Goal: Communication & Community: Connect with others

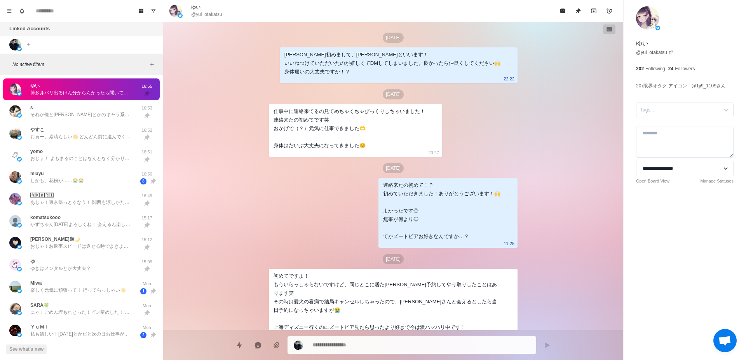
scroll to position [801, 0]
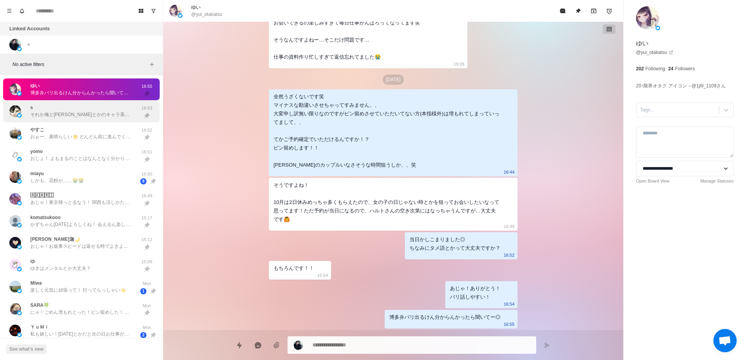
click at [110, 121] on div "s それか俺とディズニーとかのキャラ系おそろ…？ 16:53" at bounding box center [81, 111] width 157 height 22
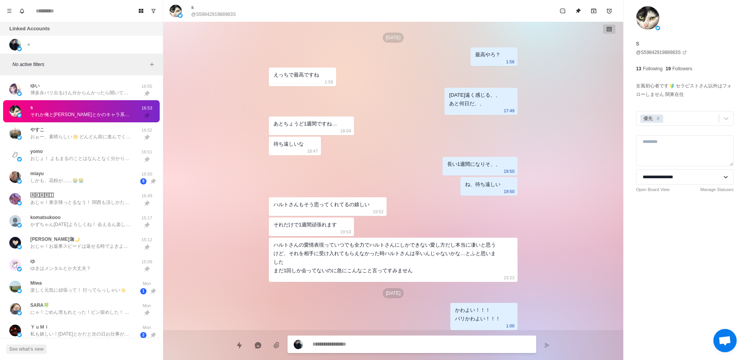
scroll to position [1267, 0]
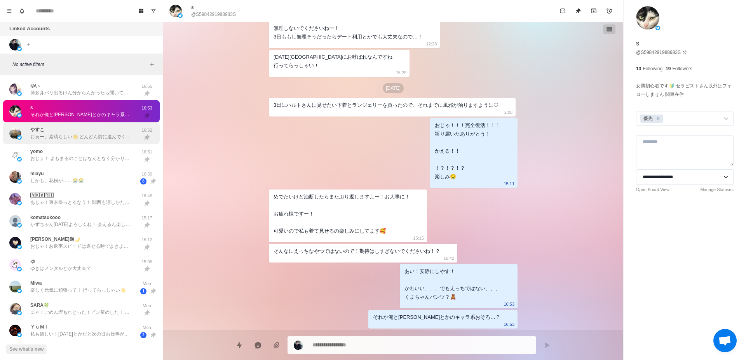
click at [114, 138] on p "おぉー、素晴らしい👏 どんどん前に進んでく…！ 9日はちょいお待ち！ シフトどうなるかわからんくて😣" at bounding box center [80, 136] width 101 height 7
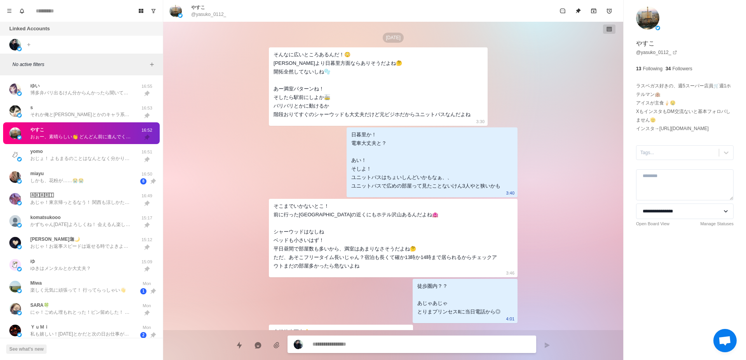
scroll to position [2193, 0]
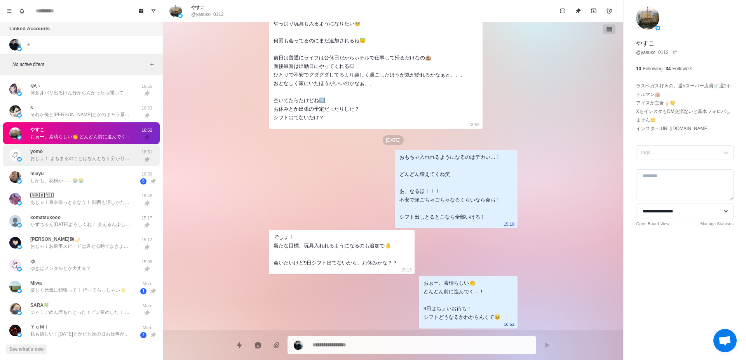
click at [112, 156] on p "おじょ！ よもまるのことはなんとなく分かり始めたけんね◎ 俺こそ[PERSON_NAME]必要やったと思うのにお話してくれてありがとね！ ほいだら後はお世話に…" at bounding box center [80, 158] width 101 height 7
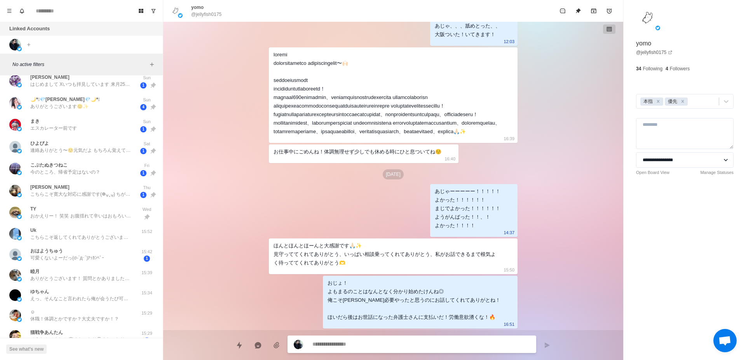
scroll to position [343, 0]
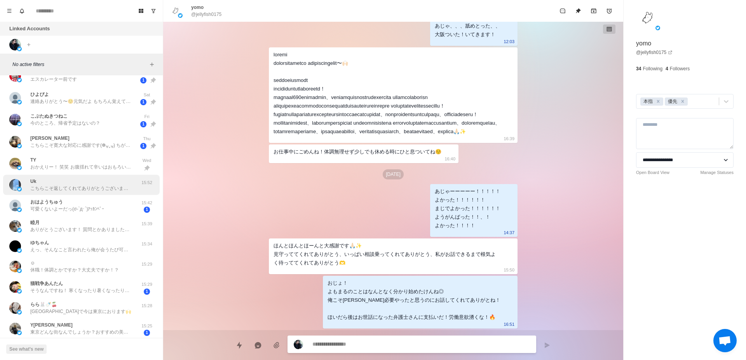
click at [113, 182] on div "Uk こちらこそ返してくれてありがとうございます笑 そろそろホクトさんダブルの季節かなと思って笑" at bounding box center [80, 185] width 101 height 14
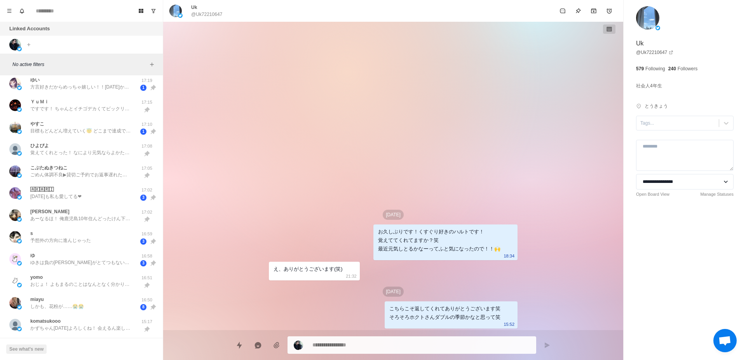
scroll to position [0, 0]
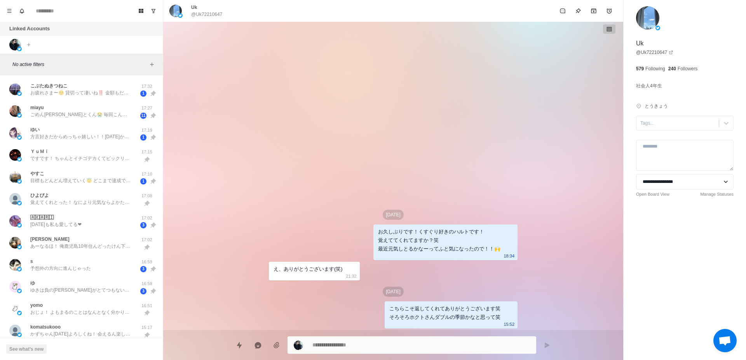
click at [197, 180] on div "Sep 27 お久しぶりです！くすぐり好きのハルトです！ 覚えててくれてますか？笑 最近元気しとるかなーってふと気になったので！！🙌 18:34 え、ありがと…" at bounding box center [393, 176] width 460 height 309
click at [90, 89] on p "お疲れさまー☺️ 貸切って凄いね‼️ 金額もだけど、どんなことするのかが気になる😳 11月か…。 まだ先だね。 10月後半とかだったら、お泊まりで予約するのに…" at bounding box center [80, 92] width 101 height 7
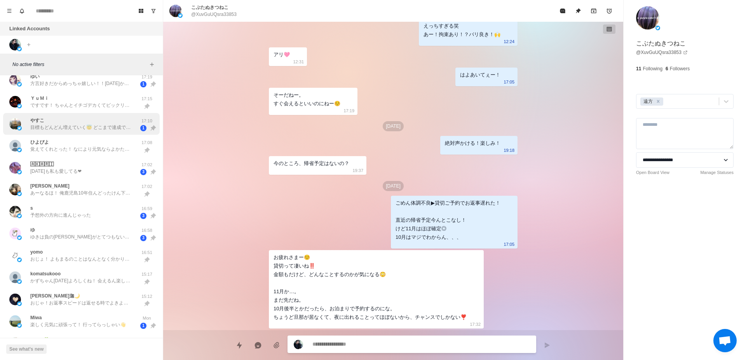
scroll to position [98, 0]
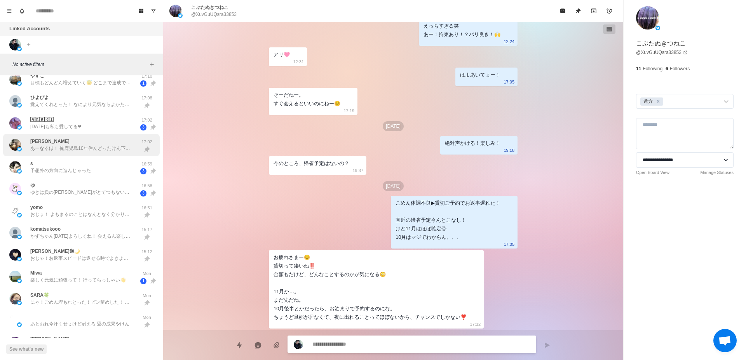
click at [113, 155] on div "あおい あーなるほ！ 俺鹿児島10年住んどったけん下の方言が馴染み深かったんかも？ 圧迫ハグ好き最高！🙌 ベッド押し倒して全体重かけて抱きしめたい！ 17:02" at bounding box center [81, 145] width 157 height 22
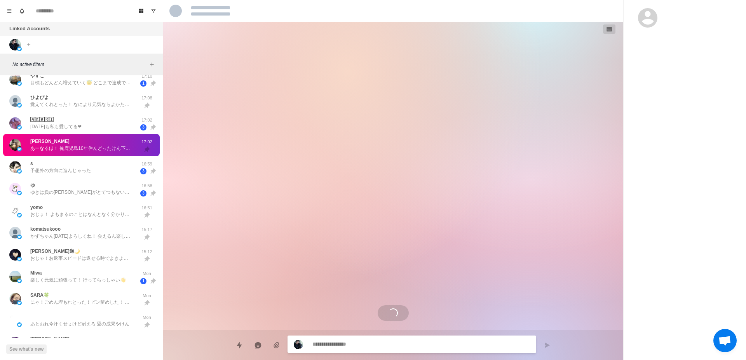
scroll to position [1210, 0]
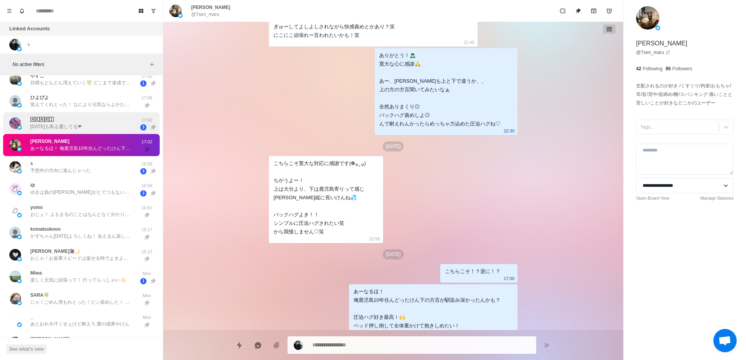
click at [119, 132] on div "🄰🄺🄰🅁🄸 今日も私も愛してる❤︎ 17:02 3" at bounding box center [81, 123] width 157 height 22
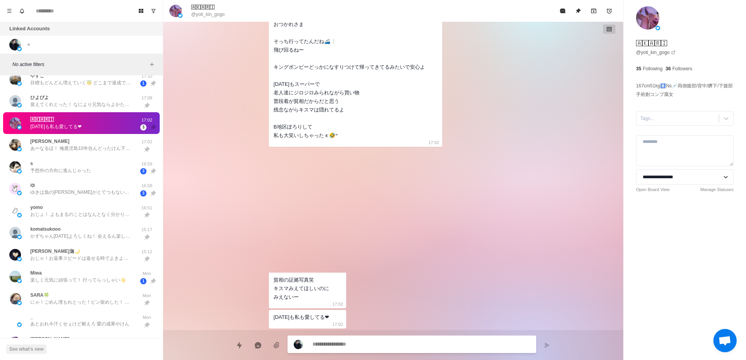
scroll to position [2136, 0]
click at [108, 172] on div "s 予想外の方向に進んじゃった" at bounding box center [73, 167] width 128 height 16
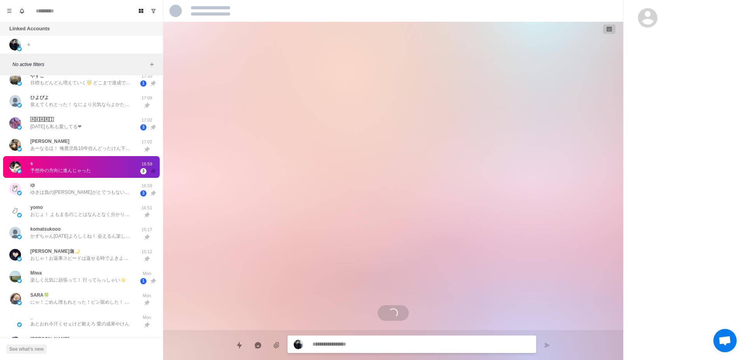
scroll to position [1267, 0]
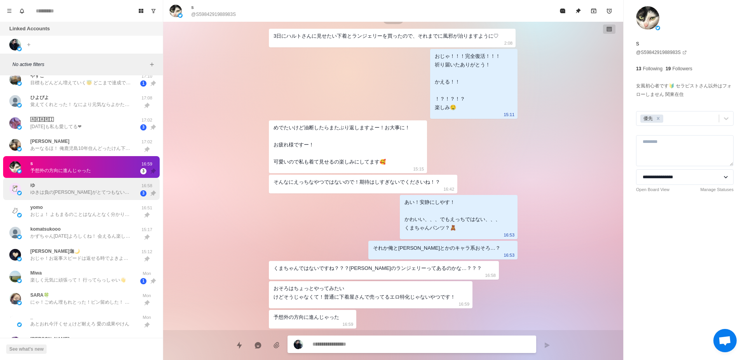
click at [74, 199] on div "ゆ ゆきは負のオーラがとてつもない笑笑 16:58 3" at bounding box center [81, 189] width 157 height 22
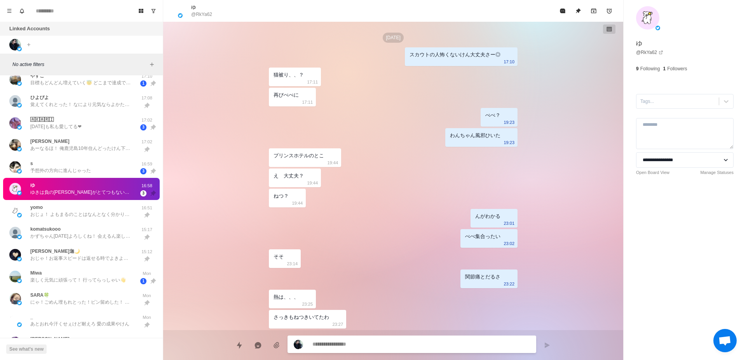
scroll to position [1053, 0]
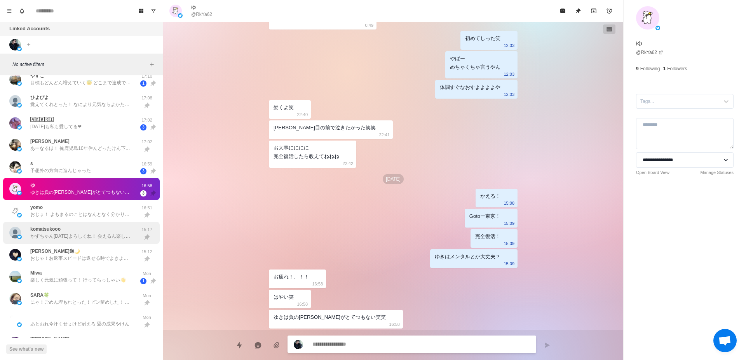
click at [119, 234] on p "かずちゃん[DATE]よろしくね！ 会えるん楽しみ！🙌" at bounding box center [80, 236] width 101 height 7
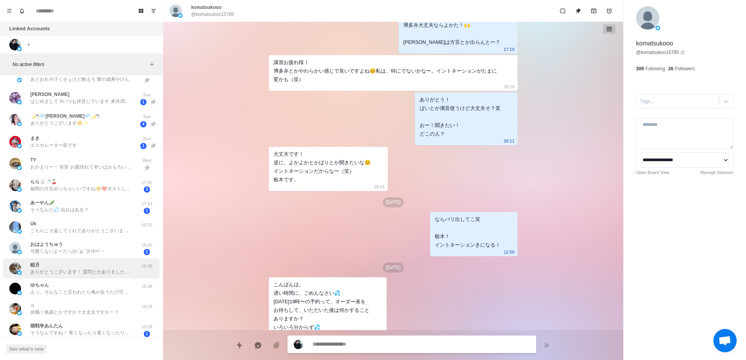
scroll to position [392, 0]
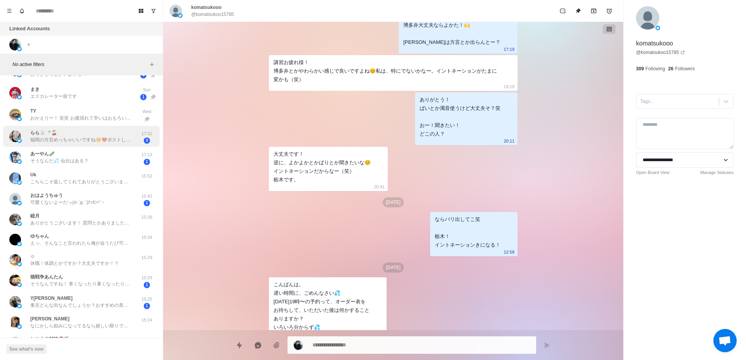
click at [94, 135] on div "らら🐰🍼🍒 福岡の方言めっちゃいいですね🥺❤️ポストしてるの見てめっちゃキュンキュンしちゃいます笑" at bounding box center [80, 136] width 101 height 14
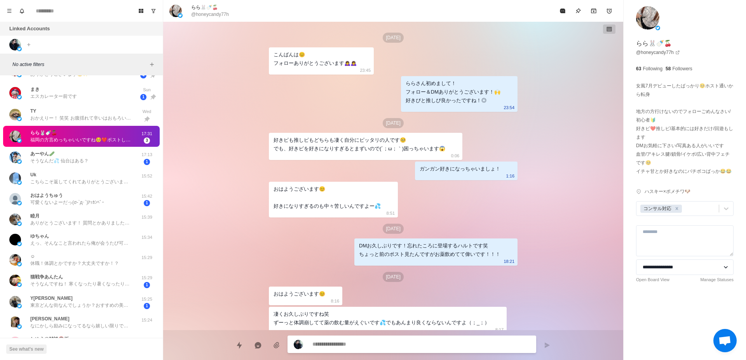
scroll to position [183, 0]
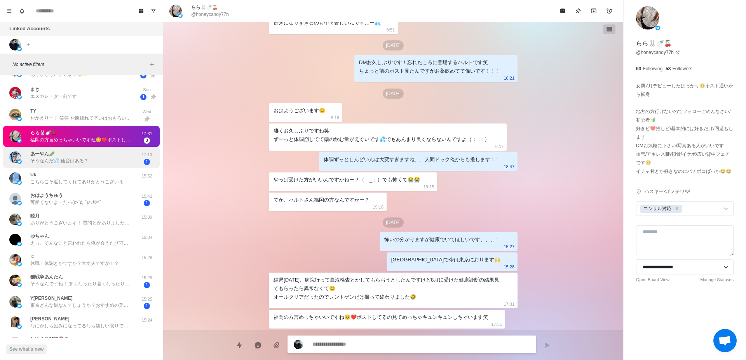
click at [89, 161] on div "あーやん🥒 そうなんだ💦 仙台はある？" at bounding box center [73, 157] width 128 height 15
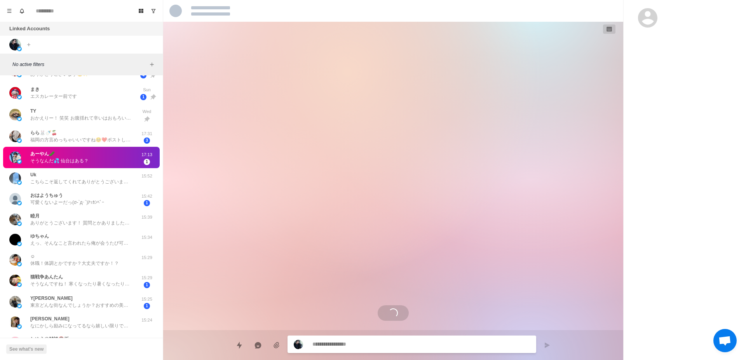
scroll to position [0, 0]
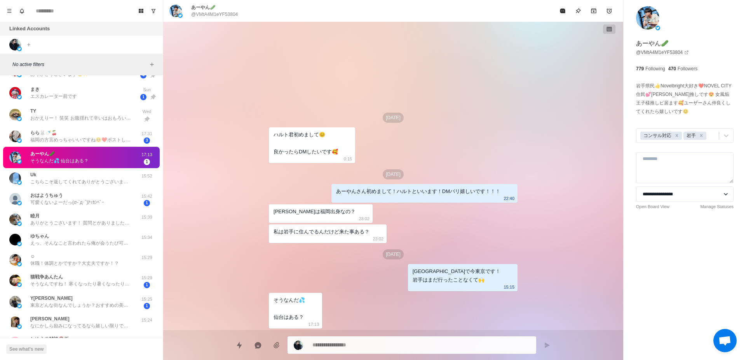
click at [92, 151] on div "あーやん🥒 そうなんだ💦 仙台はある？" at bounding box center [73, 157] width 128 height 15
click at [96, 135] on div "らら🐰🍼🍒 福岡の方言めっちゃいいですね🥺❤️ポストしてるの見てめっちゃキュンキュンしちゃいます笑" at bounding box center [80, 136] width 101 height 14
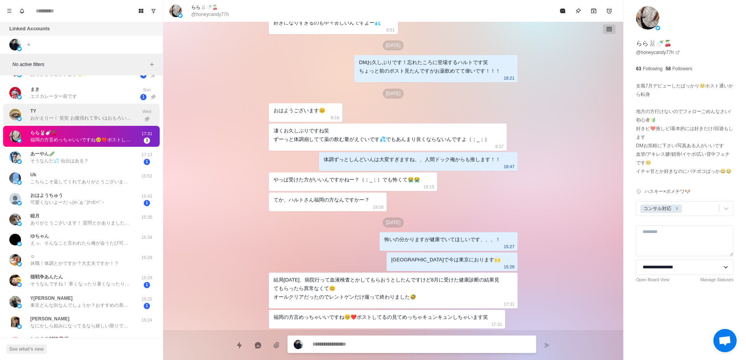
click at [98, 112] on div "TY おかえりー！ 笑笑 お腹揺れて辛いはおもろい笑 初体験ありがとう！🙌 俺はまた会いたいんやけどたいも同じこと思ってくれとったら嬉しい！ んでよかったら口…" at bounding box center [80, 115] width 101 height 14
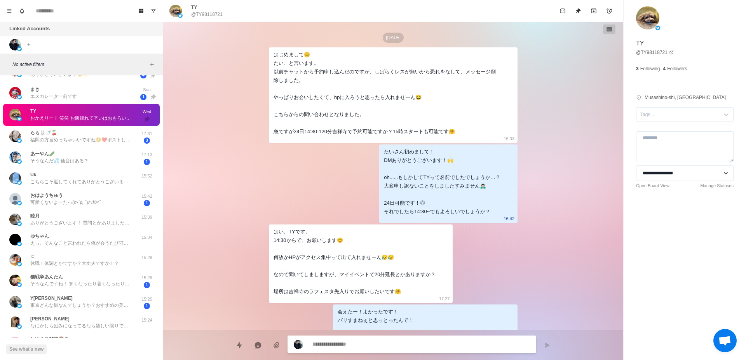
scroll to position [842, 0]
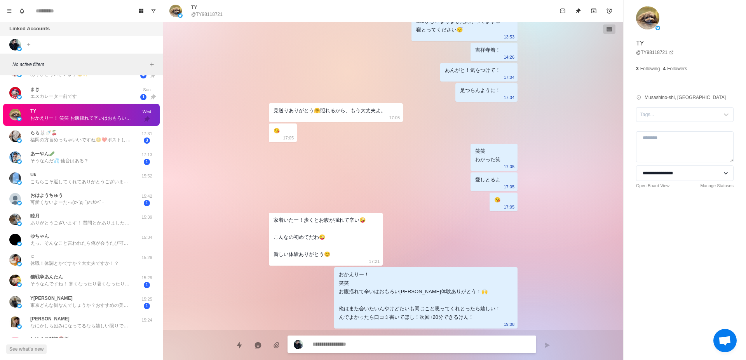
type textarea "*"
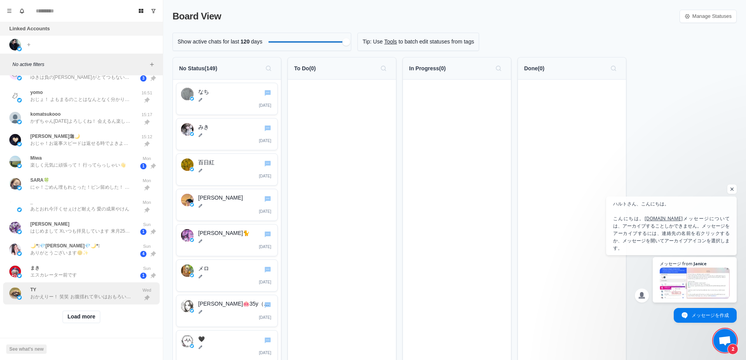
click at [107, 293] on p "おかえりー！ 笑笑 お腹揺れて辛いはおもろい[PERSON_NAME]体験ありがとう！🙌 俺はまた会いたいんやけどたいも同じこと思ってくれとったら嬉しい！ ん…" at bounding box center [80, 296] width 101 height 7
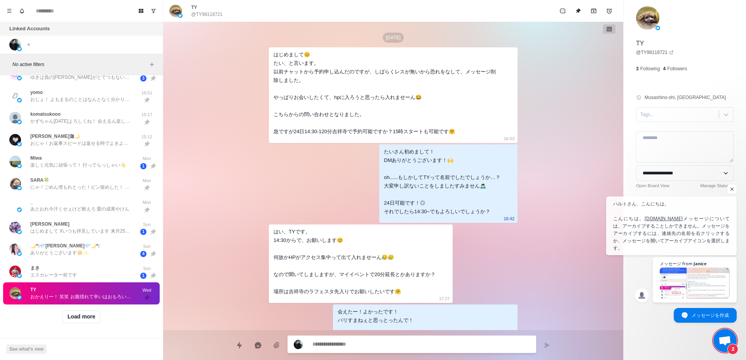
scroll to position [842, 0]
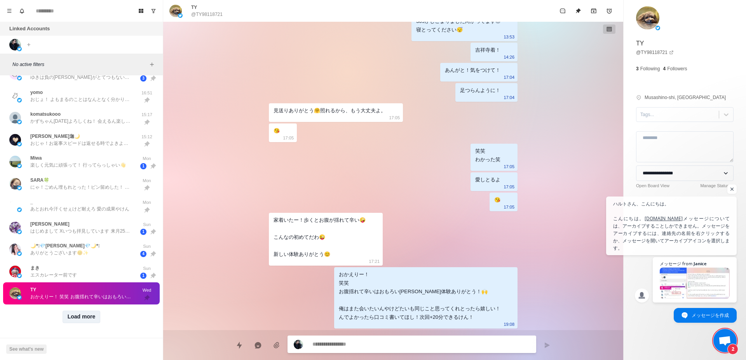
click at [78, 311] on button "Load more" at bounding box center [82, 317] width 38 height 12
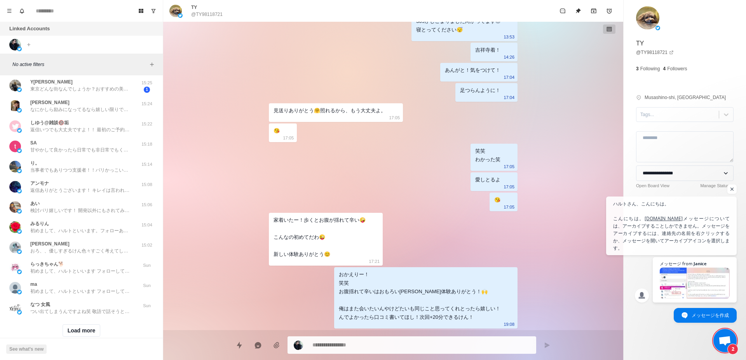
scroll to position [629, 0]
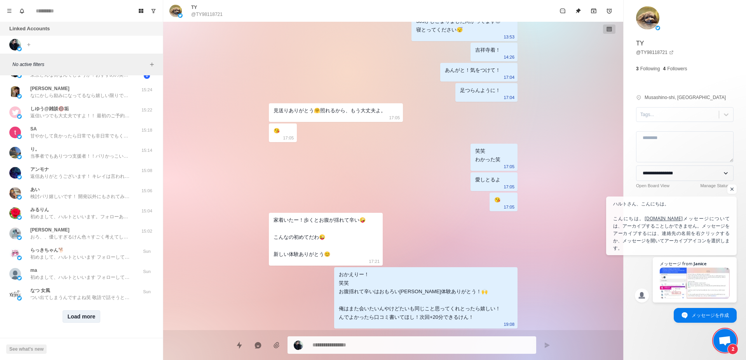
click at [70, 312] on button "Load more" at bounding box center [82, 317] width 38 height 12
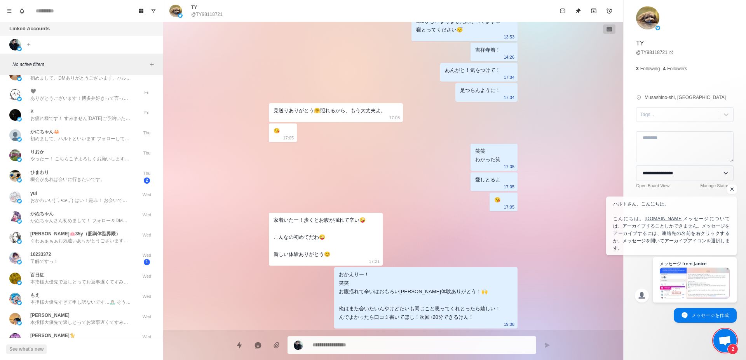
scroll to position [1035, 0]
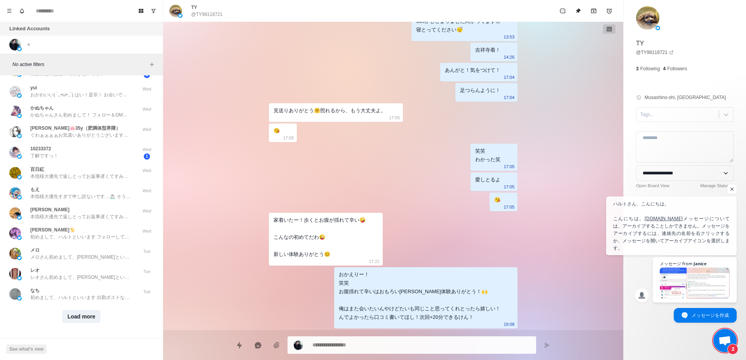
click at [79, 311] on button "Load more" at bounding box center [82, 317] width 38 height 12
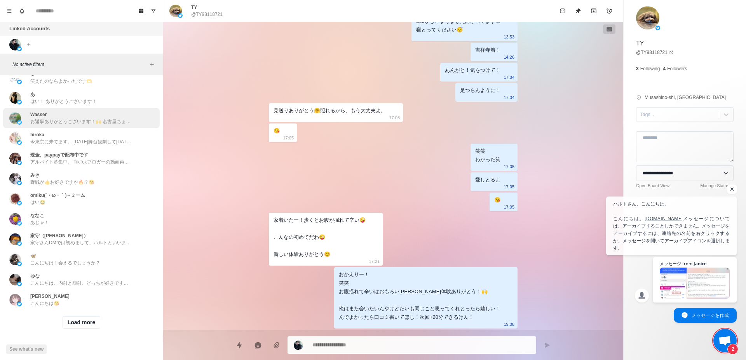
scroll to position [1439, 0]
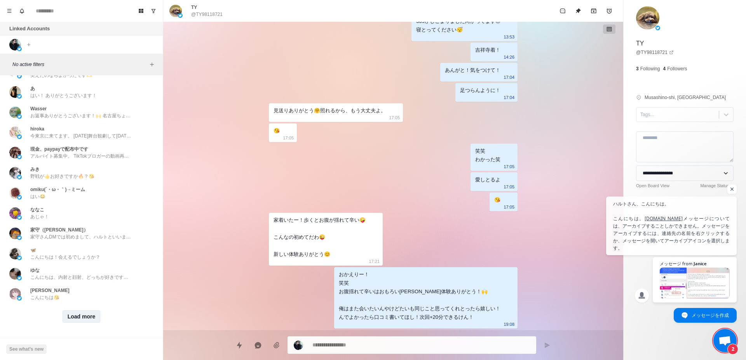
click at [77, 311] on button "Load more" at bounding box center [82, 317] width 38 height 12
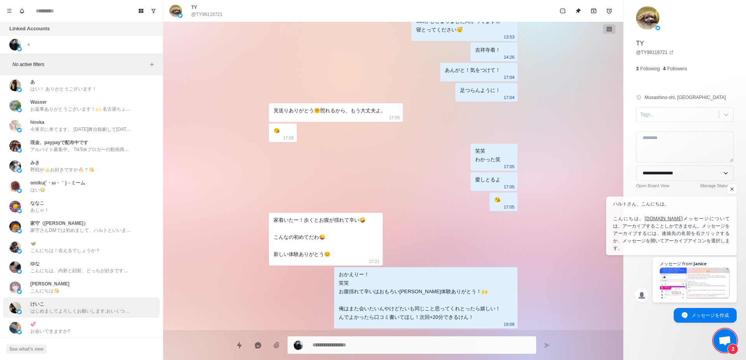
scroll to position [1782, 0]
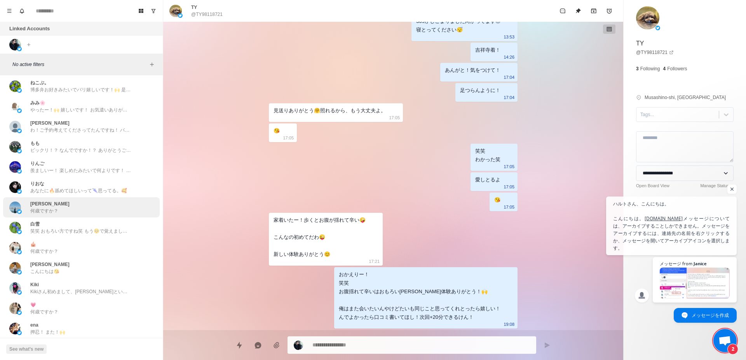
click at [110, 211] on div "[PERSON_NAME] 何歳ですか？" at bounding box center [73, 208] width 128 height 14
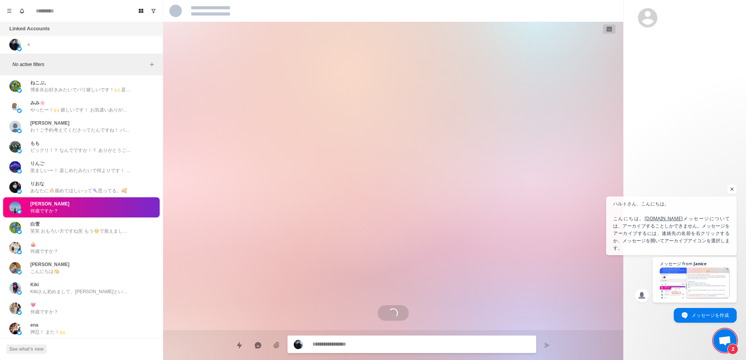
scroll to position [0, 0]
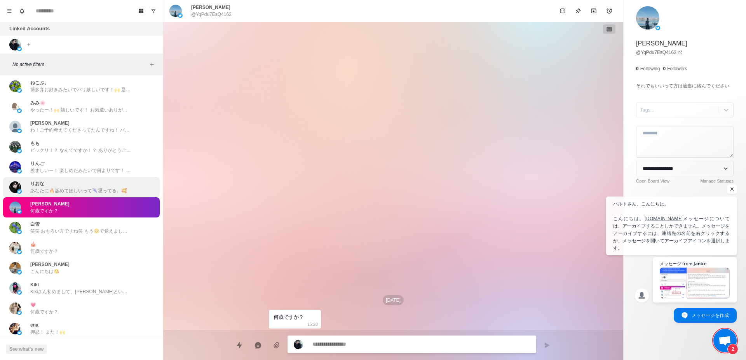
click at [118, 190] on p "あなたに🔥舐めてほしいって🌂思ってる。🥰" at bounding box center [78, 190] width 97 height 7
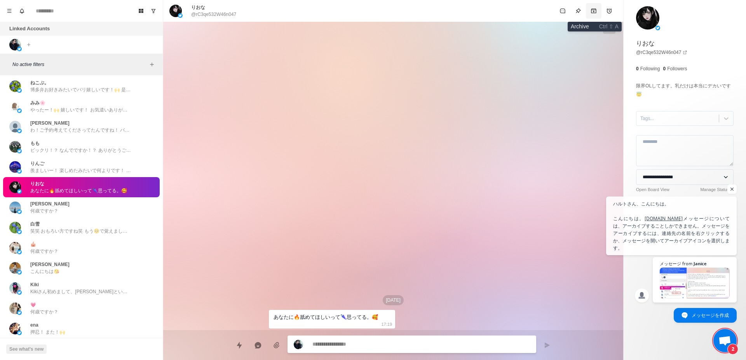
click at [596, 11] on icon "Archive" at bounding box center [593, 11] width 5 height 5
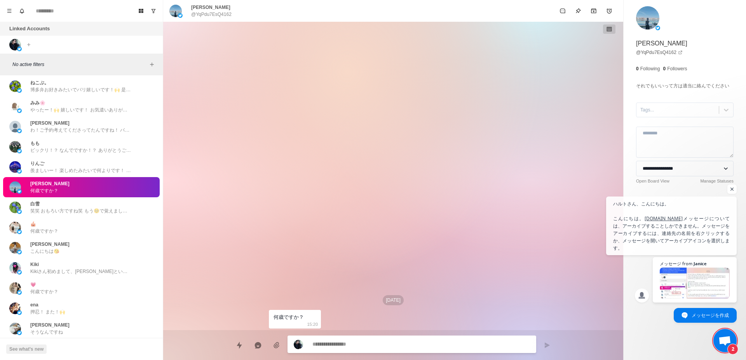
click at [596, 11] on icon "Archive" at bounding box center [593, 11] width 5 height 5
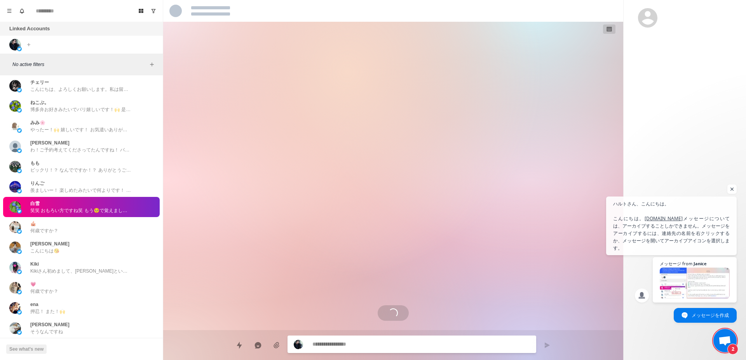
scroll to position [152, 0]
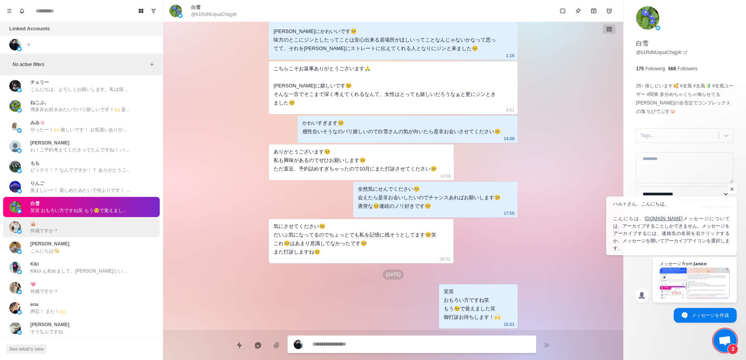
click at [79, 222] on div "🎪 何歳ですか？" at bounding box center [73, 227] width 128 height 14
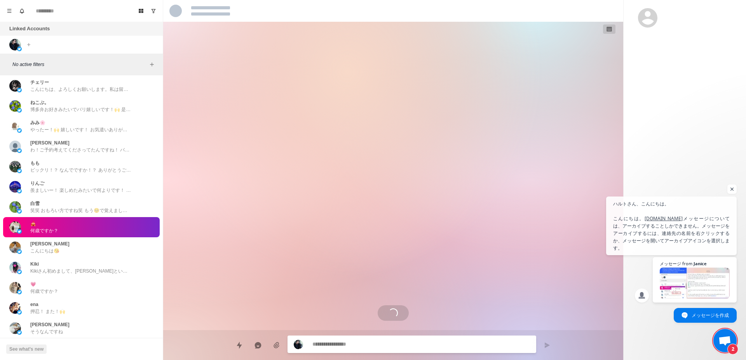
scroll to position [0, 0]
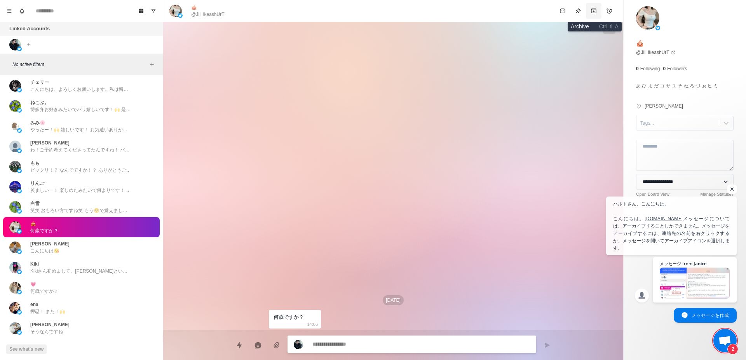
click at [595, 9] on icon "Archive" at bounding box center [593, 11] width 5 height 5
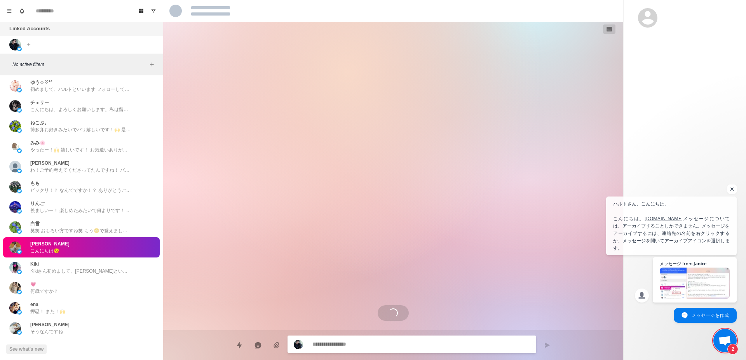
scroll to position [1749, 0]
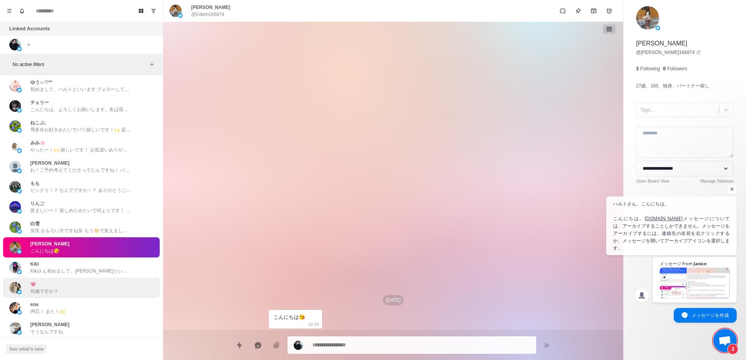
click at [118, 284] on div "💗 何歳ですか？" at bounding box center [73, 288] width 128 height 14
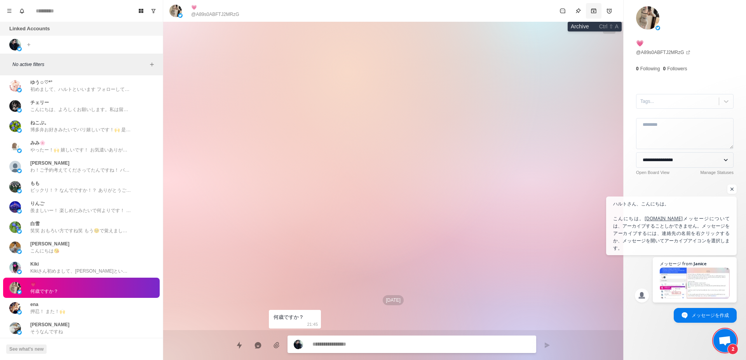
click at [596, 12] on icon "Archive" at bounding box center [594, 11] width 6 height 6
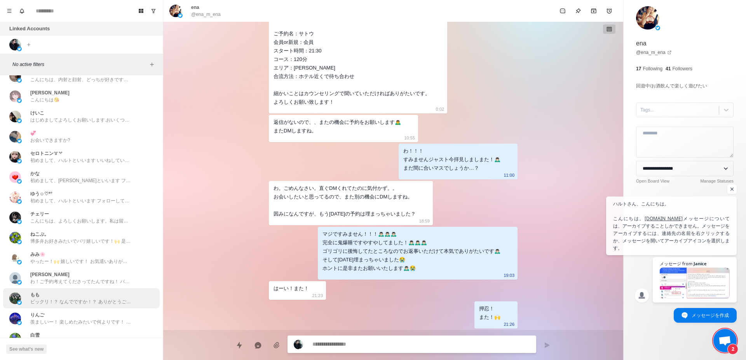
scroll to position [1582, 0]
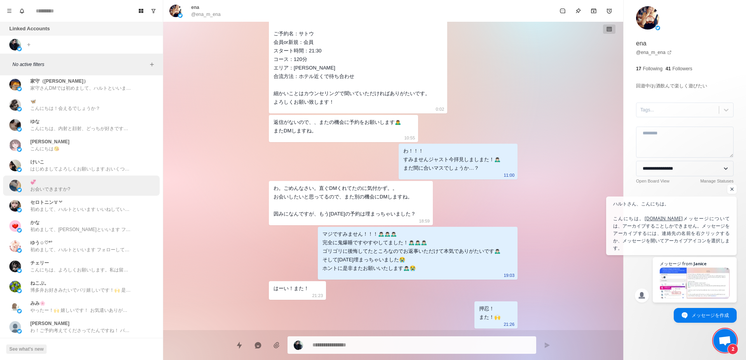
click at [89, 190] on div "💞 お会いできますか?" at bounding box center [73, 186] width 128 height 14
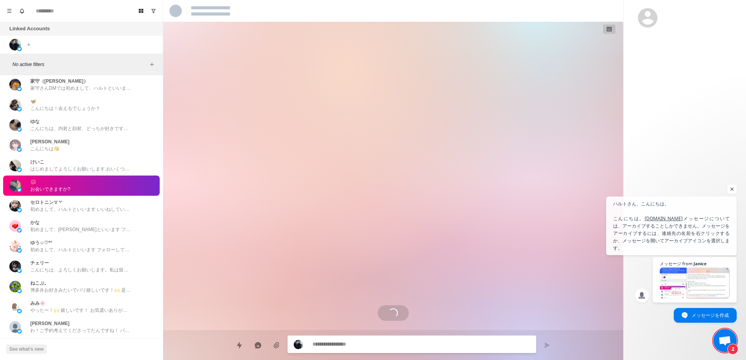
scroll to position [0, 0]
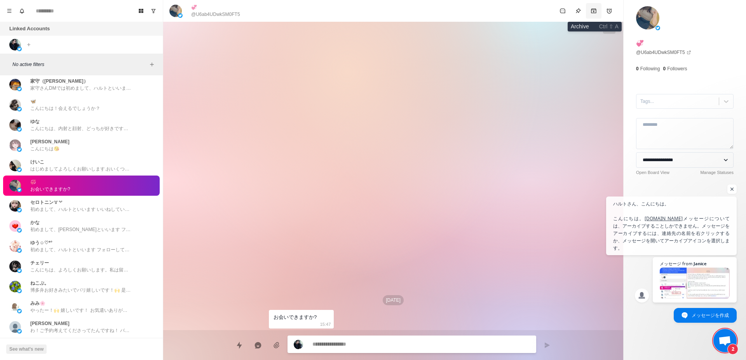
click at [597, 8] on button "Archive" at bounding box center [594, 11] width 16 height 16
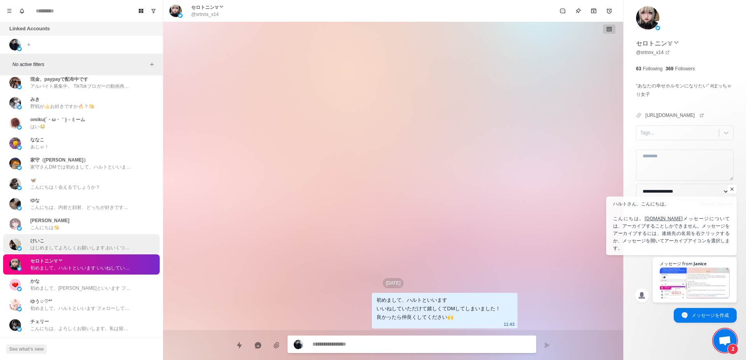
scroll to position [1435, 0]
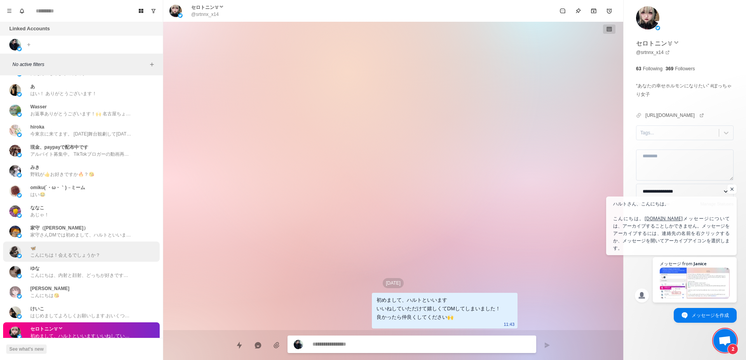
click at [73, 249] on div "🦋 こんにちは！会えるでしょうか？" at bounding box center [65, 252] width 70 height 14
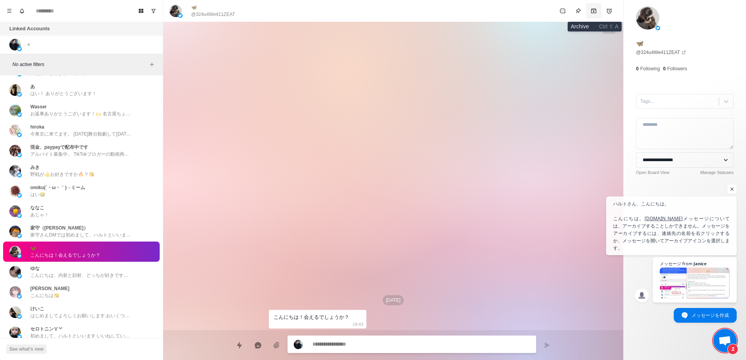
click at [593, 9] on icon "Archive" at bounding box center [593, 11] width 5 height 5
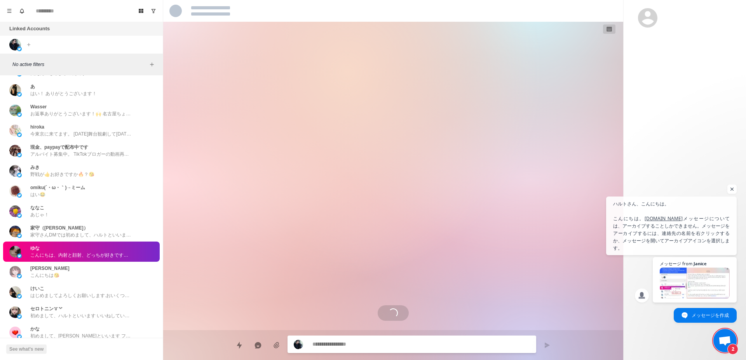
click at [593, 9] on div at bounding box center [393, 11] width 460 height 22
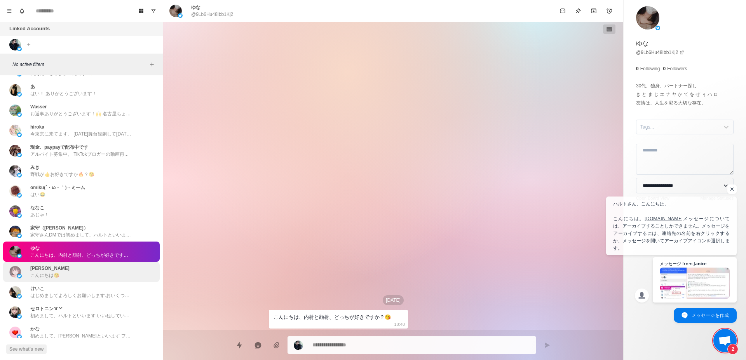
click at [122, 278] on div "[PERSON_NAME] こんにちは😘" at bounding box center [73, 272] width 128 height 14
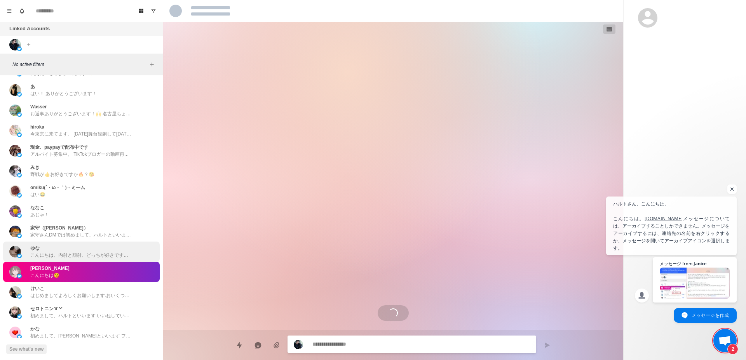
click at [129, 255] on p "こんにちは、内射と顔射、どっちが好きですか？😘" at bounding box center [80, 255] width 101 height 7
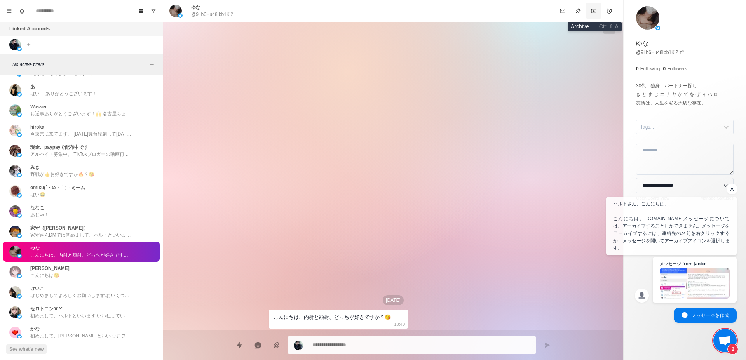
click at [599, 9] on button "Archive" at bounding box center [594, 11] width 16 height 16
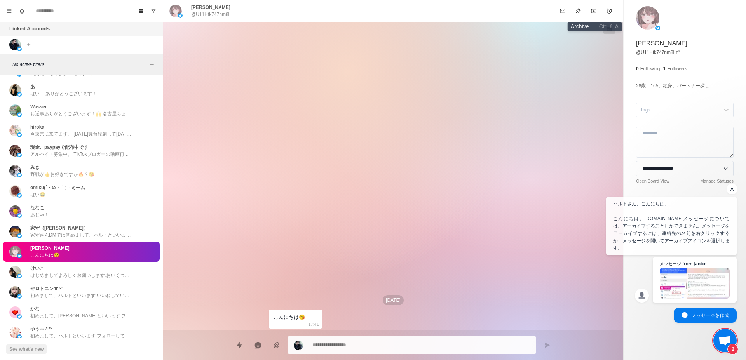
click at [599, 9] on button "Archive" at bounding box center [594, 11] width 16 height 16
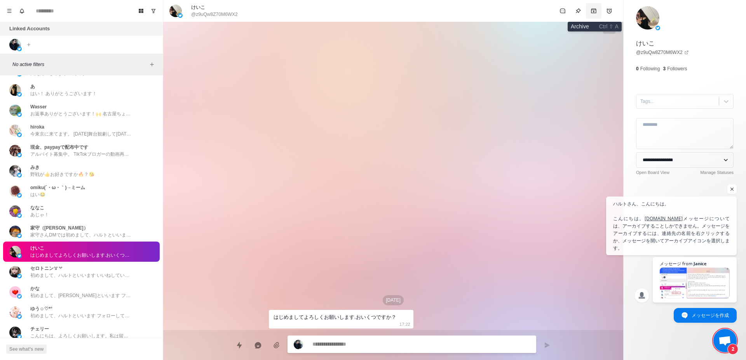
click at [592, 11] on icon "Archive" at bounding box center [594, 11] width 6 height 6
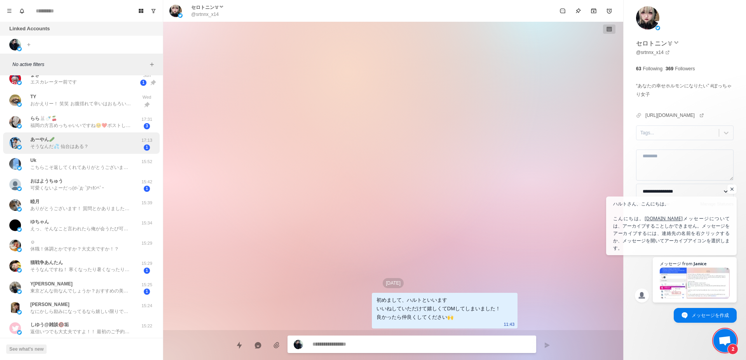
scroll to position [455, 0]
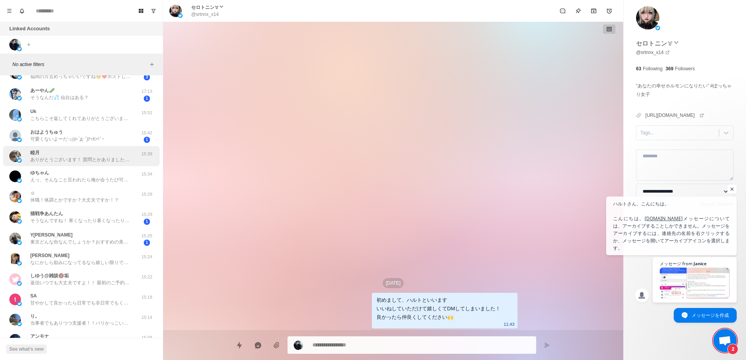
click at [109, 157] on p "ありがとうございます！ 質問とかありましたらお気軽に送ってくださいね！" at bounding box center [80, 159] width 101 height 7
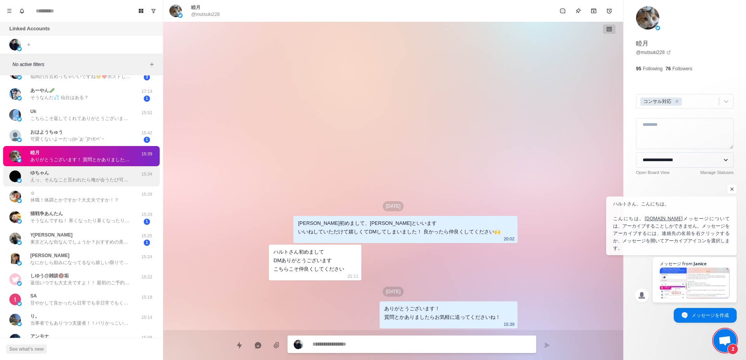
click at [109, 179] on p "えっ、そんなこと言われたら俺が会うたび可愛いって言い続けますよ？ 外で手繋いでても目合った時もハグした時も可愛い責めしていいですか？🙌笑" at bounding box center [80, 179] width 101 height 7
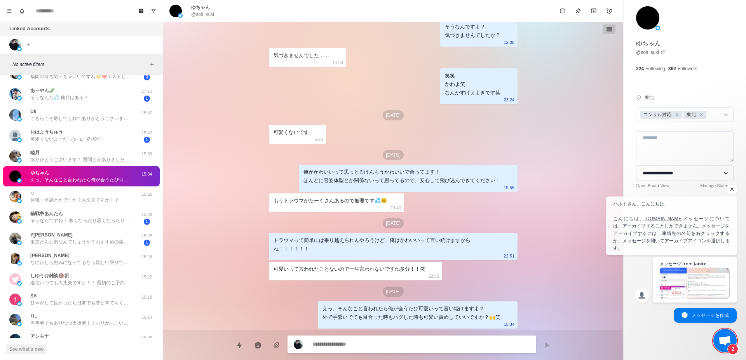
scroll to position [504, 0]
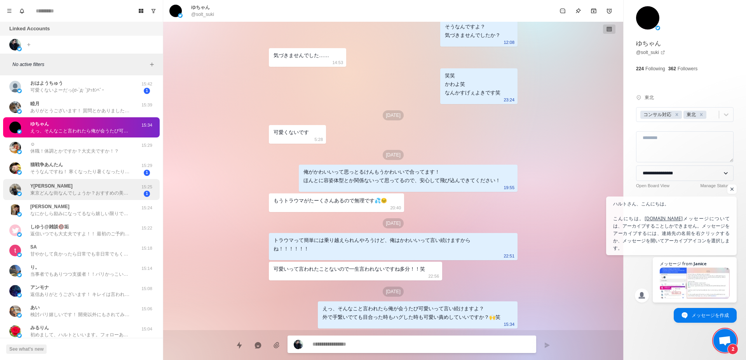
click at [103, 192] on p "東京どんな街なんでしょうか？おすすめの美味しい食べ物や景色を教えてもらえますか？" at bounding box center [80, 193] width 101 height 7
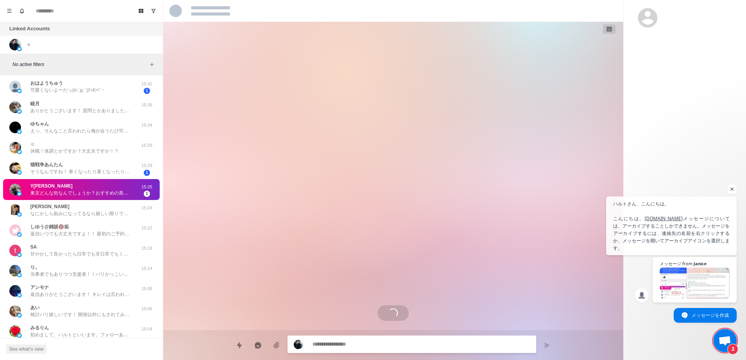
scroll to position [0, 0]
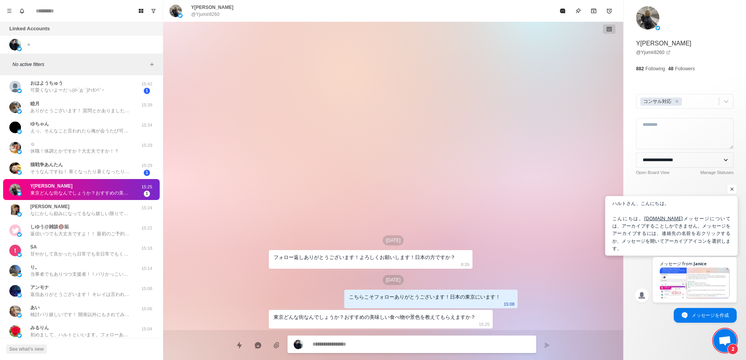
click at [714, 235] on span "ハルトさん、こんにちは。 こんにちは。 [DOMAIN_NAME] メッセージについては、アーカイブすることしかできません。メッセージをアーカイブするには、連…" at bounding box center [672, 226] width 119 height 52
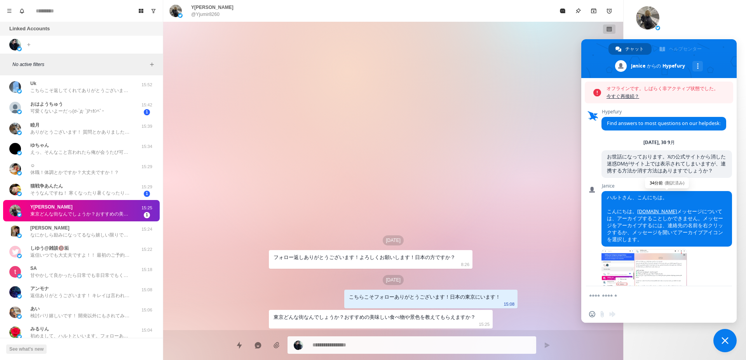
scroll to position [257, 0]
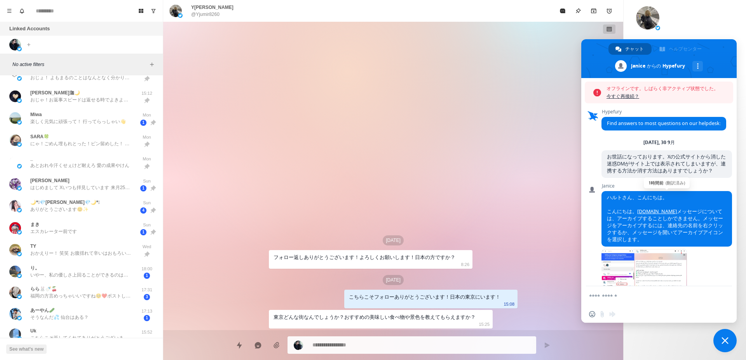
type textarea "*"
